Goal: Use online tool/utility: Utilize a website feature to perform a specific function

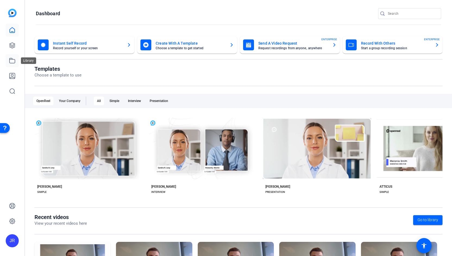
click at [13, 61] on icon at bounding box center [12, 60] width 7 height 7
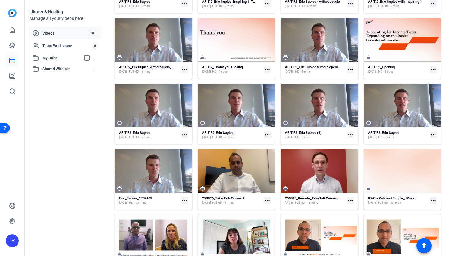
scroll to position [159, 0]
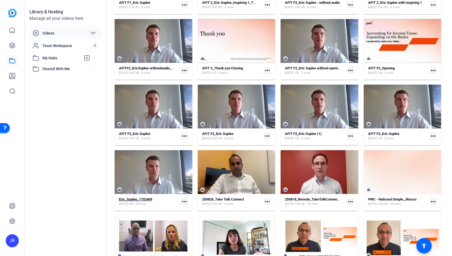
click at [173, 197] on div "Eric_Suplee_1732409 [DATE] HD - 23 mins" at bounding box center [149, 201] width 60 height 9
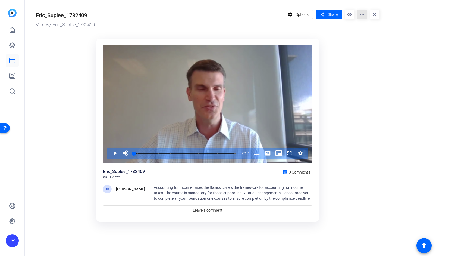
click at [362, 15] on mat-icon "more_horiz" at bounding box center [362, 15] width 10 height 10
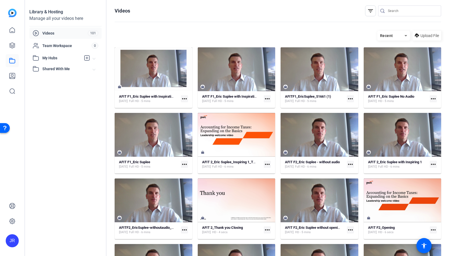
scroll to position [159, 0]
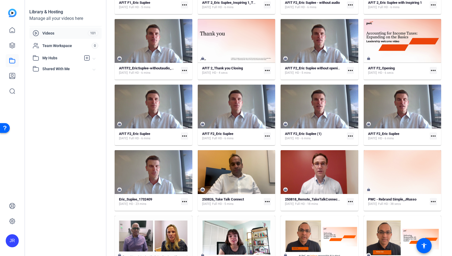
click at [184, 203] on mat-icon "more_horiz" at bounding box center [184, 201] width 7 height 7
click at [184, 203] on div at bounding box center [226, 128] width 452 height 256
click at [144, 199] on strong "Eric_Suplee_1732409" at bounding box center [135, 199] width 33 height 4
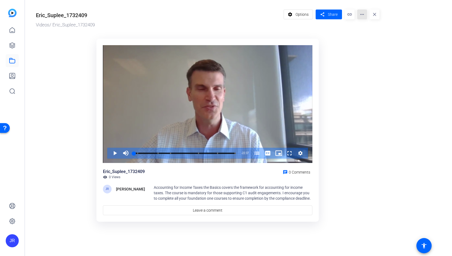
click at [364, 15] on mat-icon "more_horiz" at bounding box center [362, 15] width 10 height 10
click at [294, 17] on div at bounding box center [226, 128] width 452 height 256
click at [11, 32] on icon at bounding box center [12, 30] width 7 height 7
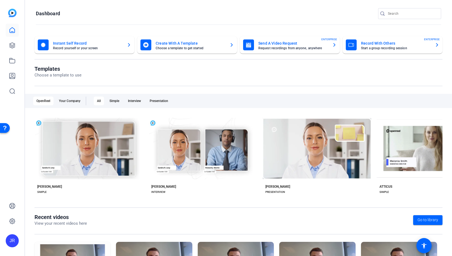
click at [184, 48] on mat-card-subtitle "Choose a template to get started" at bounding box center [191, 47] width 70 height 3
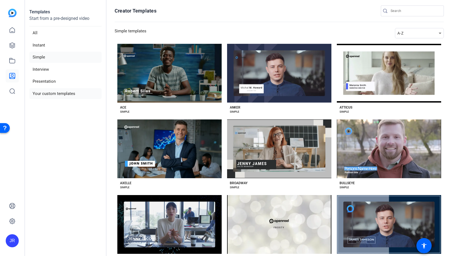
click at [49, 96] on li "Your custom templates" at bounding box center [65, 93] width 72 height 11
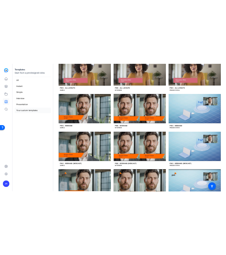
scroll to position [97, 0]
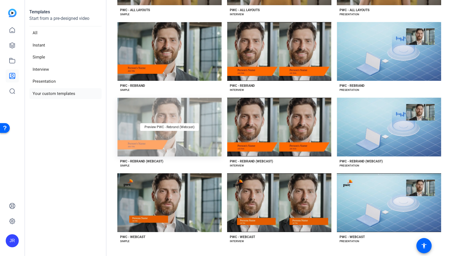
click at [149, 144] on div "Preview PWC - Rebrand (Webcast)" at bounding box center [169, 127] width 104 height 59
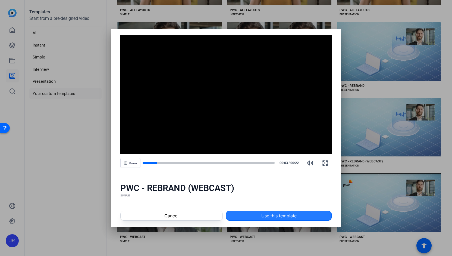
click at [268, 213] on span "Use this template" at bounding box center [278, 215] width 35 height 7
